Goal: Complete application form: Complete application form

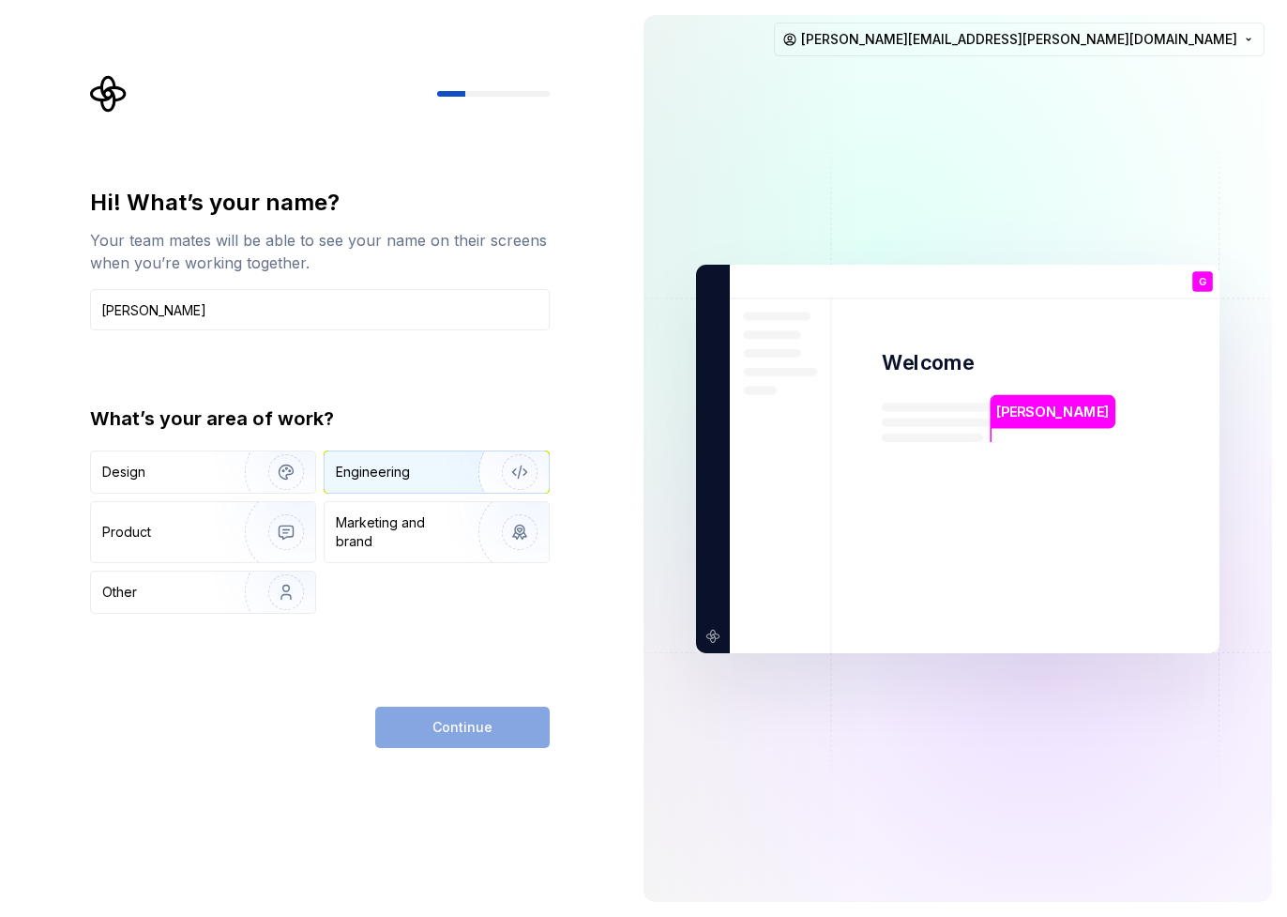
type input "Gerhard"
click at [394, 469] on div "Engineering" at bounding box center [373, 472] width 74 height 19
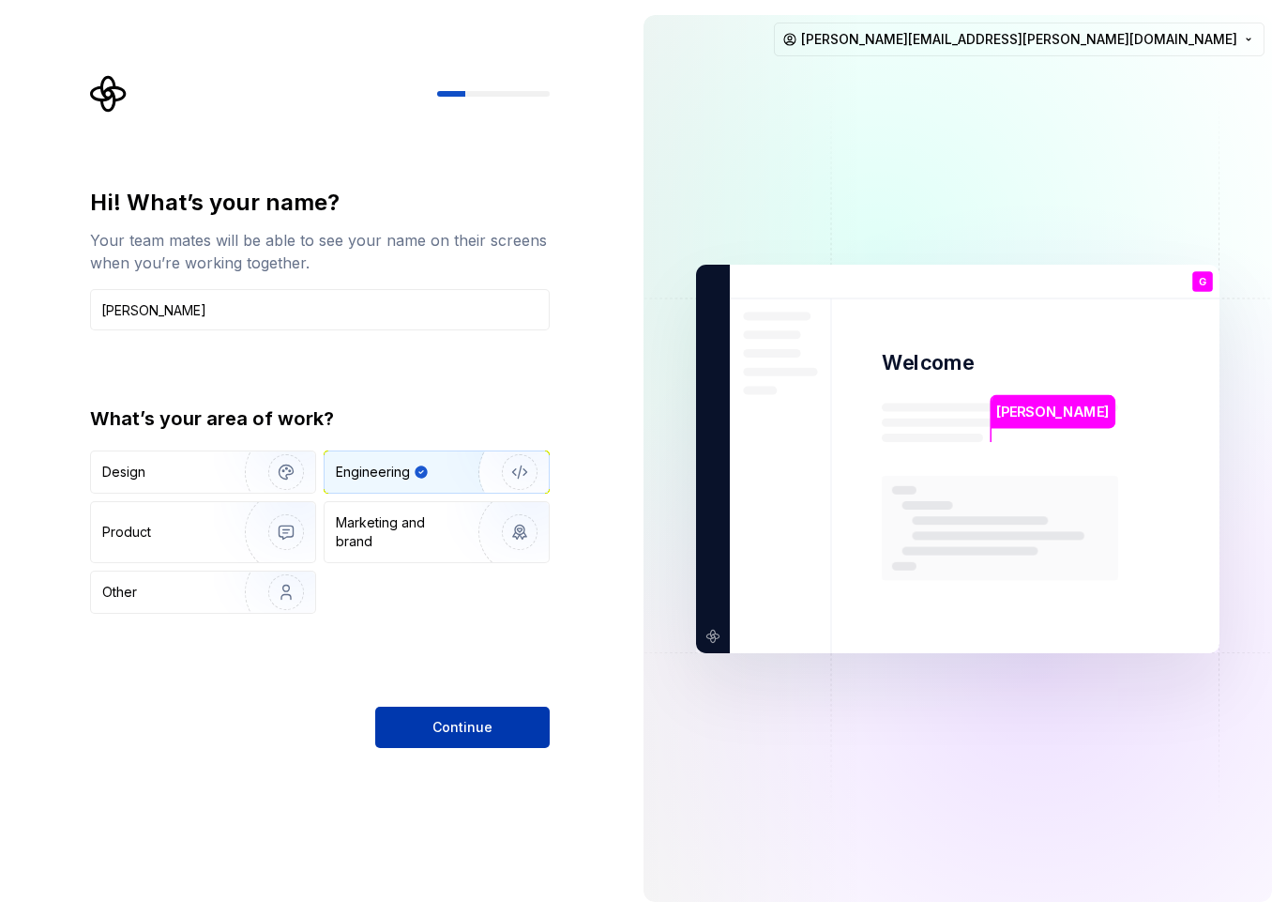
click at [452, 727] on span "Continue" at bounding box center [462, 727] width 60 height 19
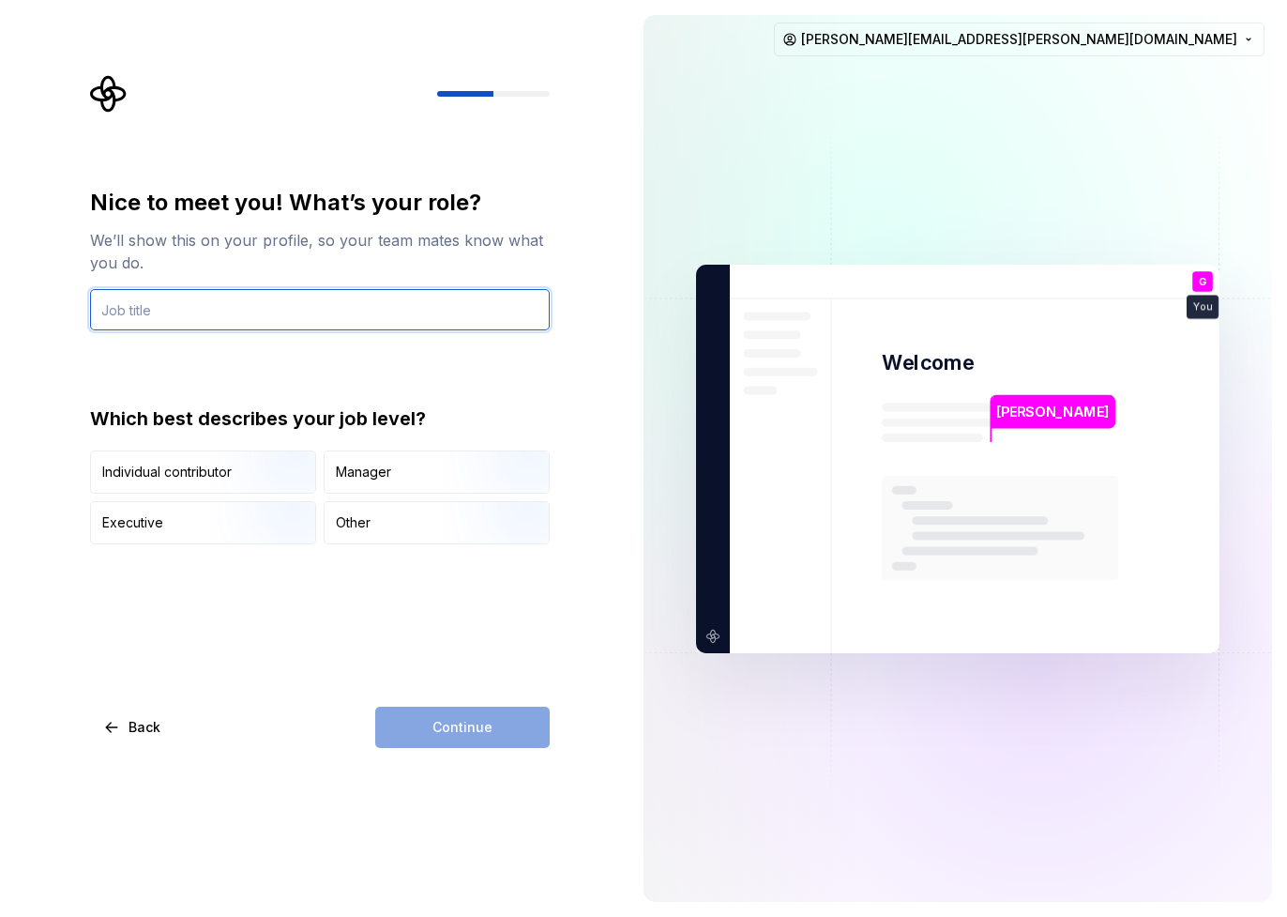
click at [244, 303] on input "text" at bounding box center [320, 309] width 460 height 41
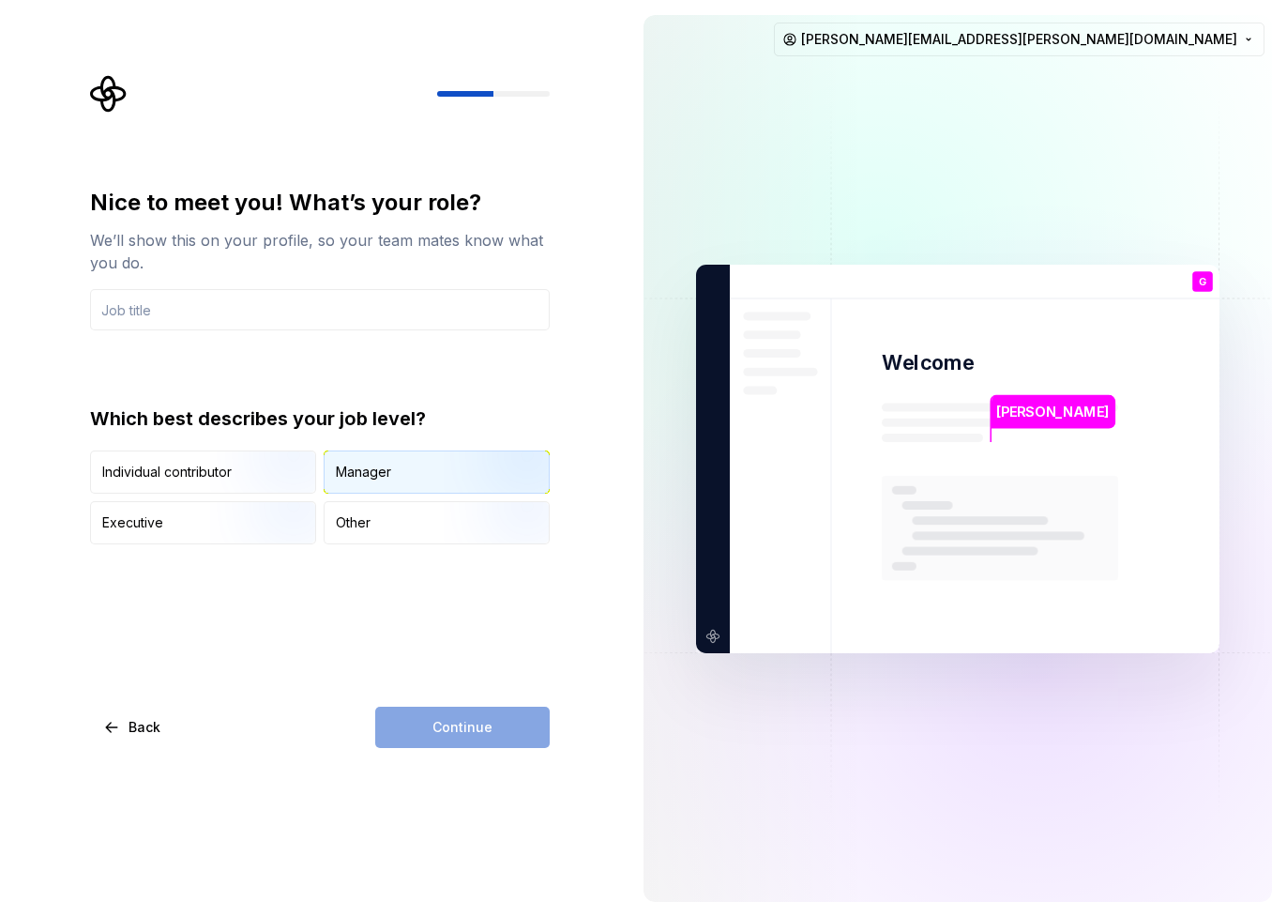
click at [379, 466] on div "Manager" at bounding box center [363, 472] width 55 height 19
click at [265, 312] on input "text" at bounding box center [320, 309] width 460 height 41
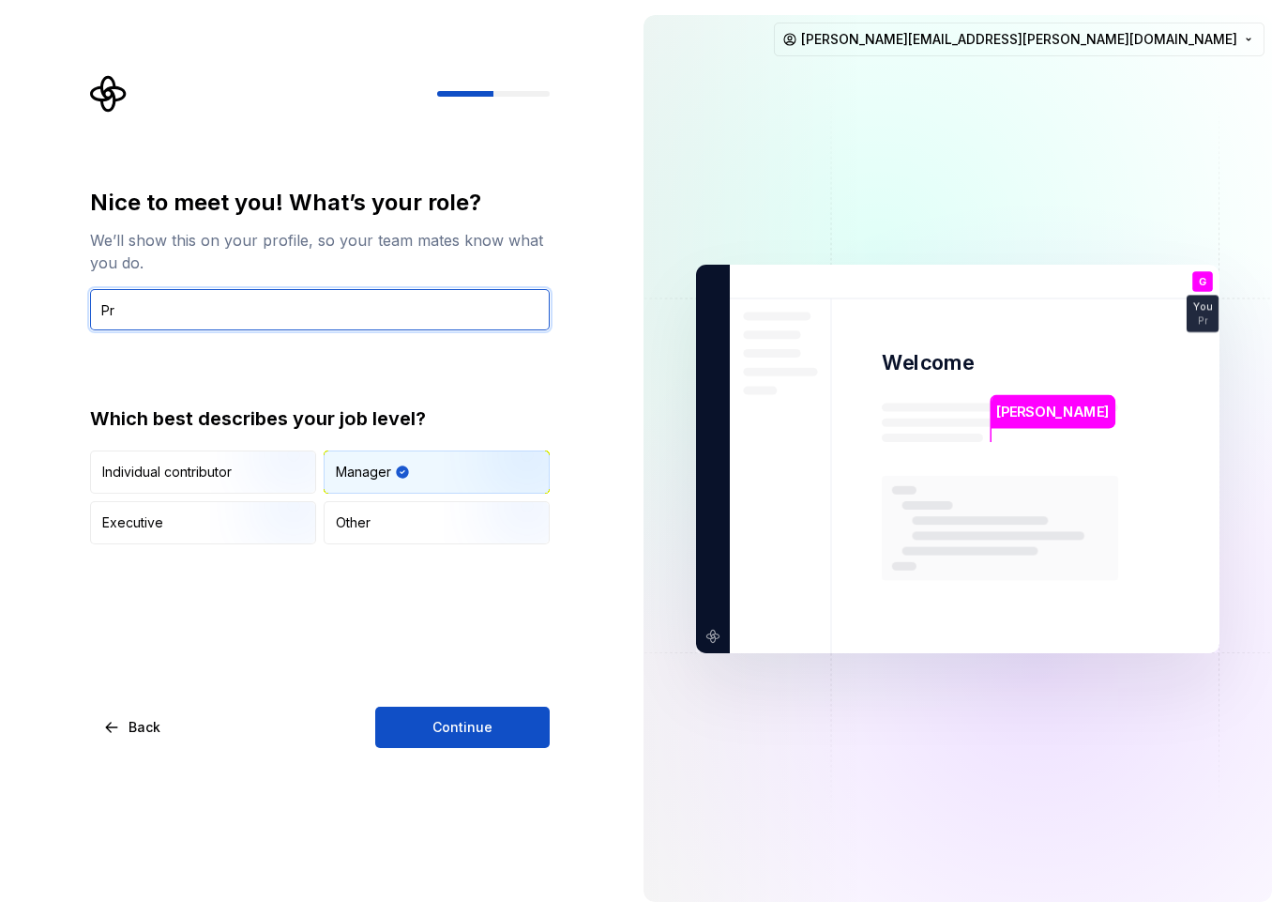
type input "P"
type input "Architect^"
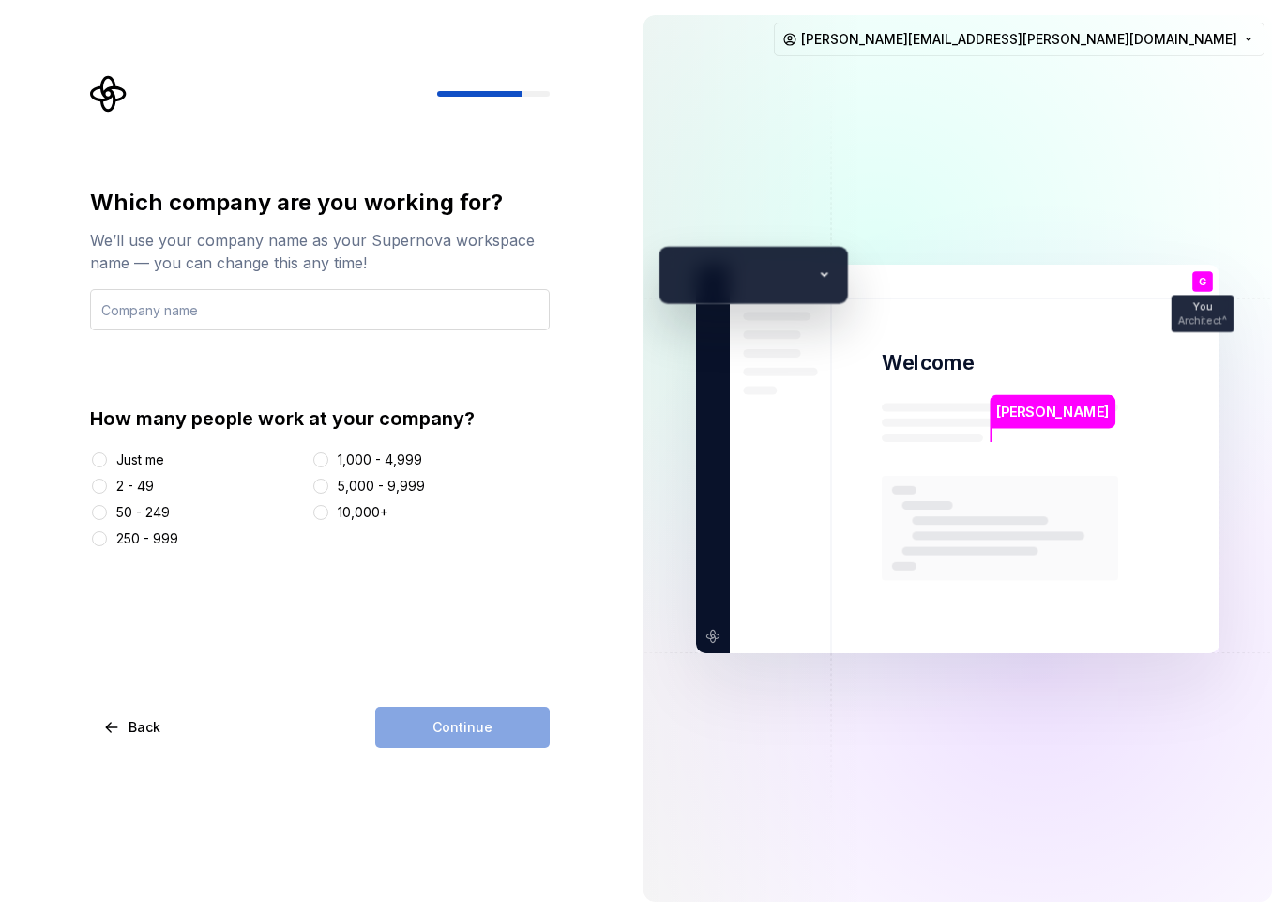
click at [143, 303] on input "text" at bounding box center [320, 309] width 460 height 41
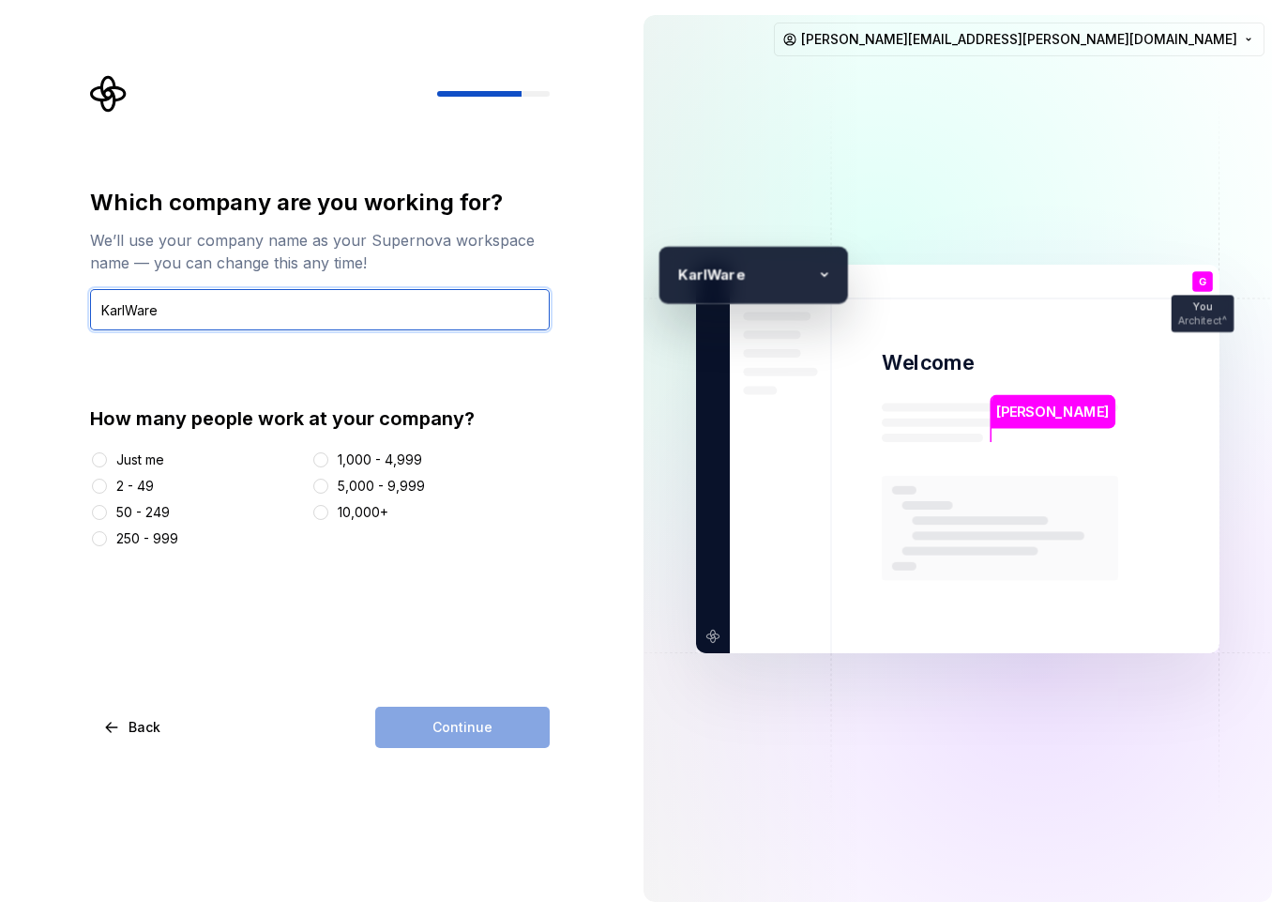
type input "KarlWare"
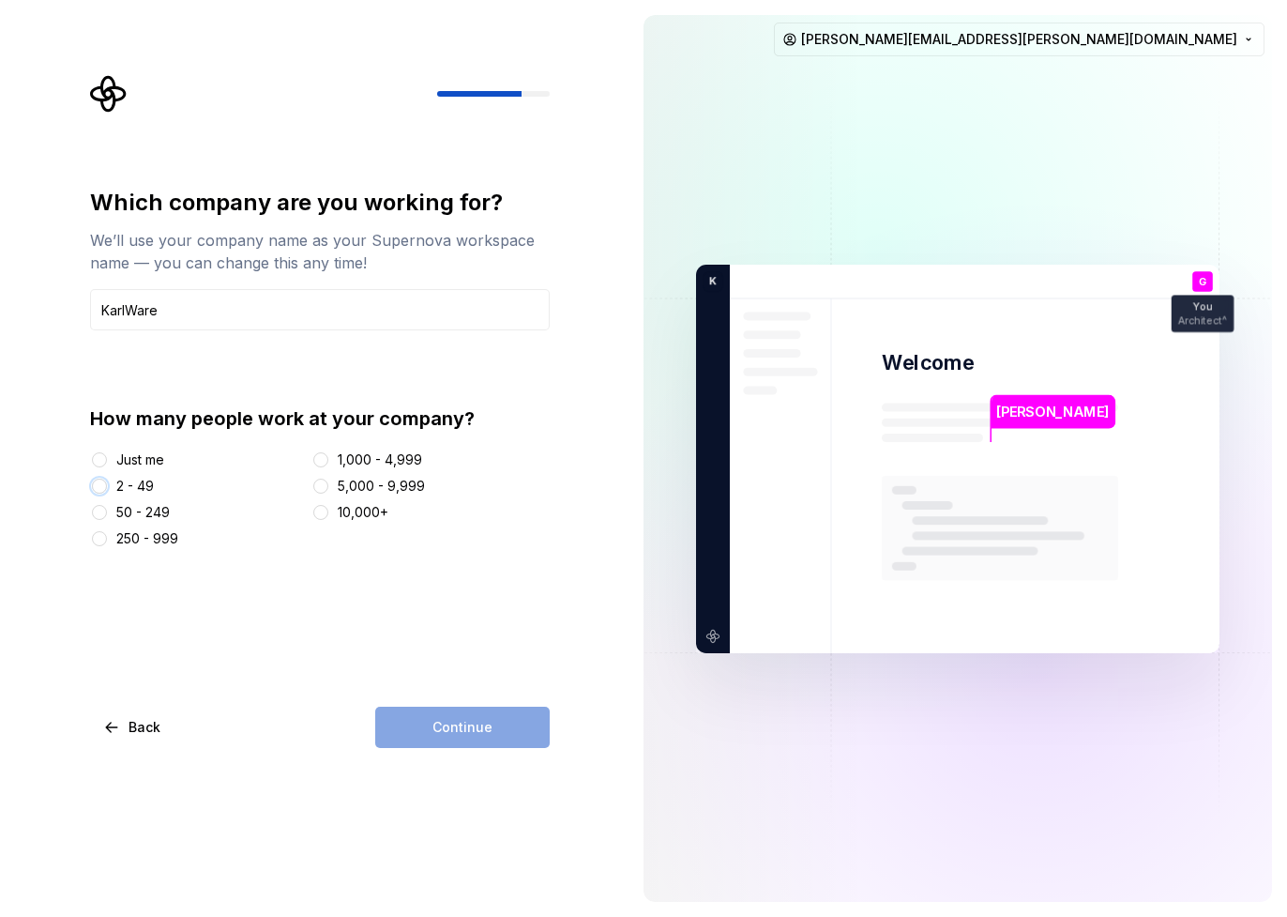
click at [98, 491] on button "2 - 49" at bounding box center [99, 485] width 15 height 15
click at [454, 739] on button "Continue" at bounding box center [462, 726] width 174 height 41
